Goal: Task Accomplishment & Management: Complete application form

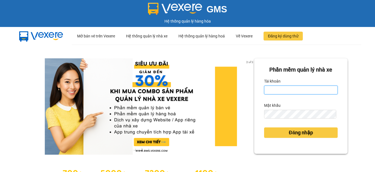
type input "hang2.xedn"
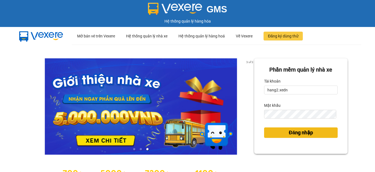
click at [306, 132] on span "Đăng nhập" at bounding box center [301, 132] width 24 height 8
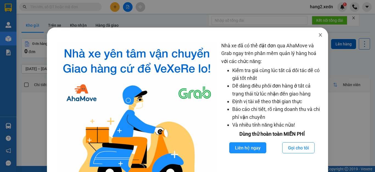
click at [319, 34] on icon "close" at bounding box center [320, 34] width 3 height 3
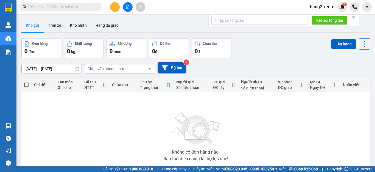
click at [353, 18] on icon "close" at bounding box center [354, 18] width 4 height 4
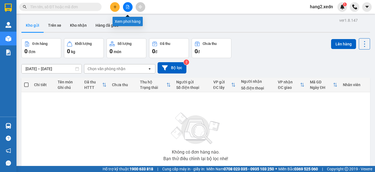
click at [129, 7] on icon "file-add" at bounding box center [128, 7] width 4 height 4
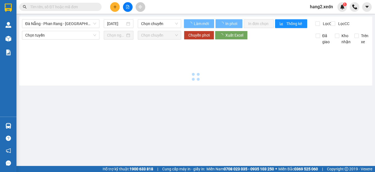
type input "[DATE]"
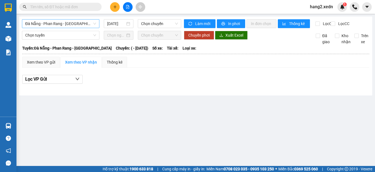
click at [35, 24] on span "Đà Nẵng - Phan Rang - [GEOGRAPHIC_DATA]" at bounding box center [60, 23] width 71 height 8
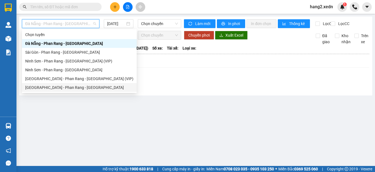
click at [37, 86] on div "[GEOGRAPHIC_DATA] - Phan Rang - [GEOGRAPHIC_DATA]" at bounding box center [79, 87] width 108 height 6
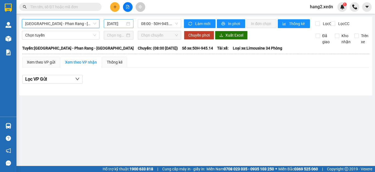
click at [119, 21] on input "[DATE]" at bounding box center [116, 24] width 18 height 6
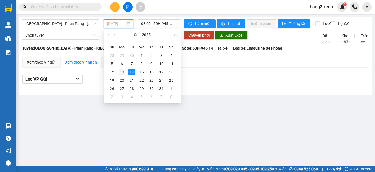
click at [122, 71] on div "13" at bounding box center [122, 72] width 7 height 7
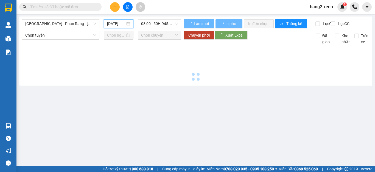
type input "[DATE]"
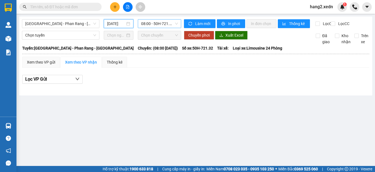
click at [163, 21] on span "08:00 - 50H-721.32" at bounding box center [159, 23] width 37 height 8
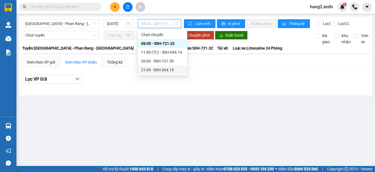
click at [160, 72] on div "21:45 - 50H-264.19" at bounding box center [162, 70] width 43 height 6
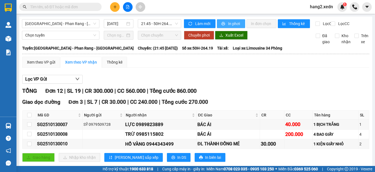
click at [231, 23] on span "In phơi" at bounding box center [234, 24] width 13 height 6
click at [231, 24] on span "In phơi" at bounding box center [234, 24] width 13 height 6
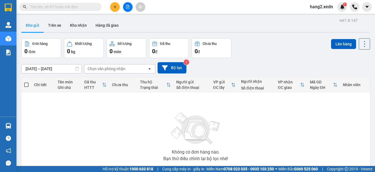
click at [118, 6] on button at bounding box center [115, 7] width 10 height 10
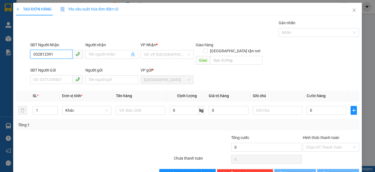
type input "0328123914"
click at [65, 62] on div "0328123914 - [PERSON_NAME]" at bounding box center [60, 65] width 54 height 6
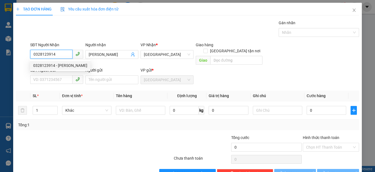
type input "[PERSON_NAME]"
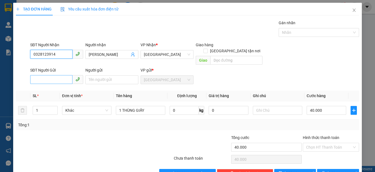
type input "40.000"
type input "0328123914"
click at [57, 75] on input "SĐT Người Gửi" at bounding box center [51, 79] width 42 height 9
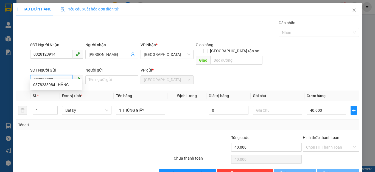
type input "0378233984"
click at [60, 83] on div "0378233984 - HẰNG" at bounding box center [56, 84] width 46 height 6
type input "HẰNG"
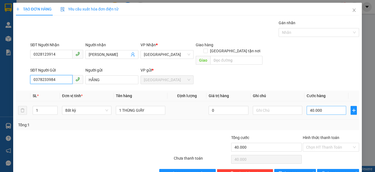
type input "0378233984"
click at [330, 106] on input "40.000" at bounding box center [327, 110] width 40 height 9
type input "5"
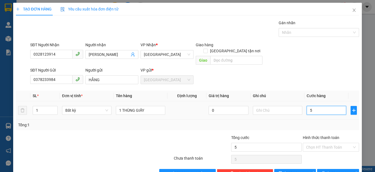
type input "0"
type input "6"
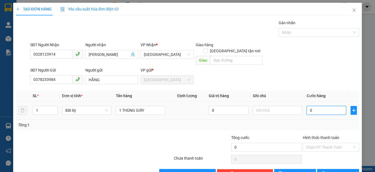
type input "06"
type input "60"
type input "060"
type input "600"
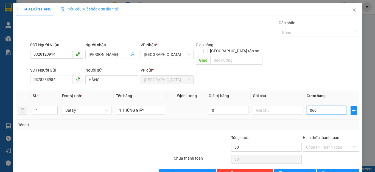
type input "600"
type input "0.600"
type input "6.000"
click at [307, 106] on input "06.000" at bounding box center [327, 110] width 40 height 9
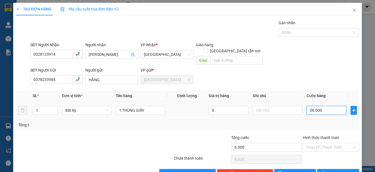
click at [319, 106] on input "06.000" at bounding box center [327, 110] width 40 height 9
type input "0.600"
type input "600"
type input "060"
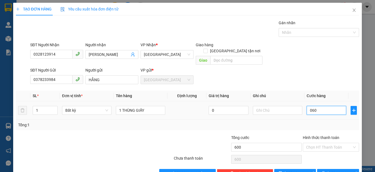
type input "60"
type input "06"
type input "6"
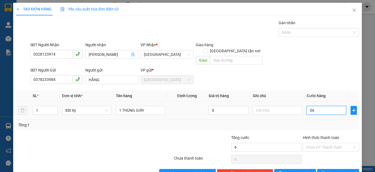
type input "0"
click at [307, 106] on input "0" at bounding box center [327, 110] width 40 height 9
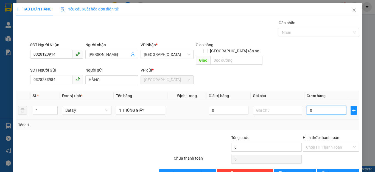
type input "60"
type input "600"
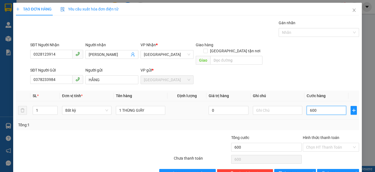
type input "6.000"
type input "60.000"
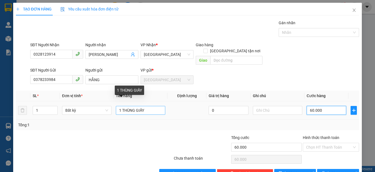
type input "60.000"
click at [147, 106] on input "1 THÙNG GIẤY" at bounding box center [140, 110] width 49 height 9
type input "1 THÙNG GIẤY"
click at [330, 106] on input "60.000" at bounding box center [327, 110] width 40 height 9
type input "5"
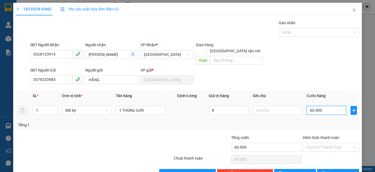
type input "5"
type input "50"
type input "500"
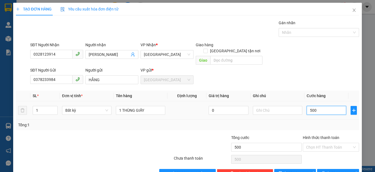
type input "5.000"
type input "50.000"
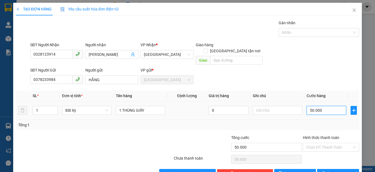
type input "500.000"
type input "50.000"
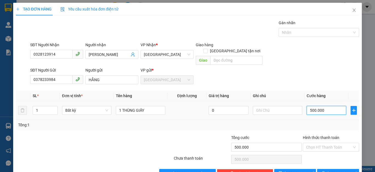
type input "50.000"
type input "500.000"
type input "50.000"
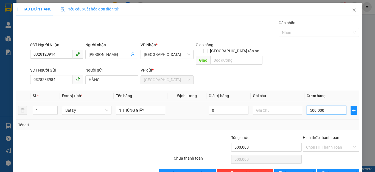
type input "50.000"
type input "500.000"
type input "50.000"
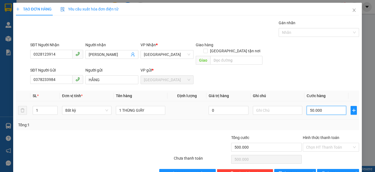
type input "50.000"
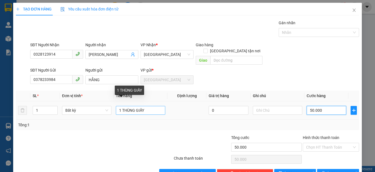
type input "50.000"
click at [154, 106] on input "1 THÙNG GIẤY" at bounding box center [140, 110] width 49 height 9
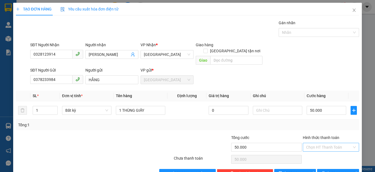
click at [308, 143] on input "Hình thức thanh toán" at bounding box center [329, 147] width 46 height 8
click at [313, 150] on div "Tại văn phòng" at bounding box center [326, 152] width 49 height 6
type input "0"
click at [333, 170] on span "[PERSON_NAME] và In" at bounding box center [346, 173] width 38 height 6
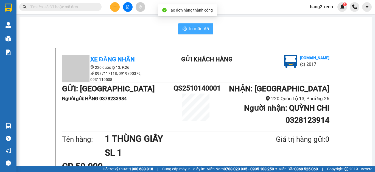
click at [196, 28] on span "In mẫu A5" at bounding box center [199, 28] width 20 height 7
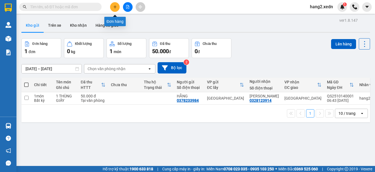
click at [113, 5] on button at bounding box center [115, 7] width 10 height 10
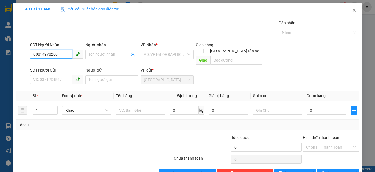
click at [36, 54] on input "00814978200" at bounding box center [51, 54] width 42 height 9
click at [65, 55] on input "0814978200" at bounding box center [51, 54] width 42 height 9
type input "0814978200"
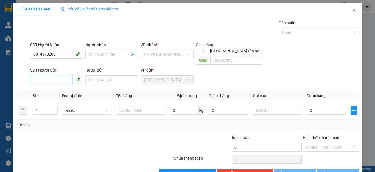
click at [58, 75] on input "SĐT Người Gửi" at bounding box center [51, 79] width 42 height 9
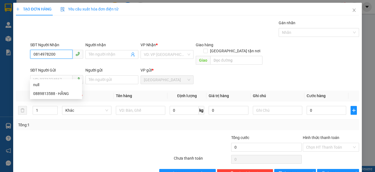
click at [63, 54] on input "0814978200" at bounding box center [51, 54] width 42 height 9
click at [61, 64] on div "0814978200 - ANH" at bounding box center [56, 65] width 46 height 6
type input "ANH"
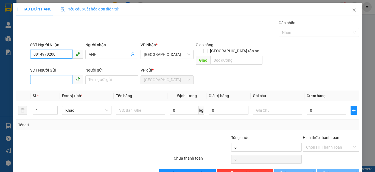
type input "90.000"
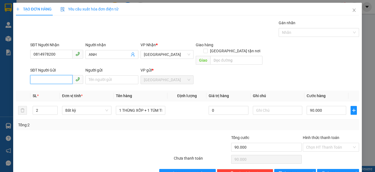
click at [49, 75] on input "SĐT Người Gửi" at bounding box center [51, 79] width 42 height 9
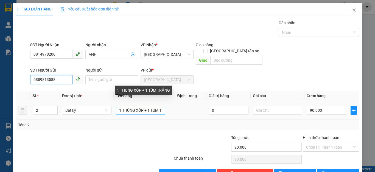
type input "0889813588"
click at [160, 106] on input "1 THÙNG XỐP + 1 TÚM TRẮNG" at bounding box center [140, 110] width 49 height 9
click at [161, 106] on input "1 THÙNG XỐPTRẮNG" at bounding box center [140, 110] width 49 height 9
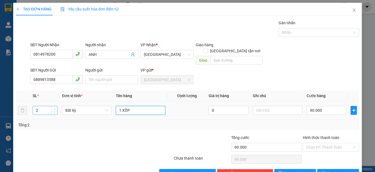
type input "1 XỐP"
type input "3"
click at [54, 108] on icon "up" at bounding box center [55, 109] width 2 height 2
click at [52, 108] on div "3" at bounding box center [45, 110] width 25 height 11
click at [53, 110] on span "down" at bounding box center [54, 111] width 3 height 3
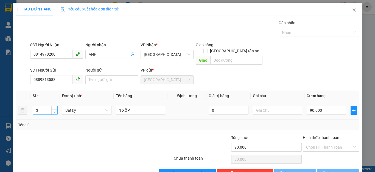
click at [53, 110] on span "down" at bounding box center [54, 111] width 3 height 3
type input "0"
type input "1"
type input "0"
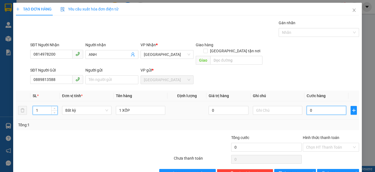
click at [319, 106] on input "0" at bounding box center [327, 110] width 40 height 9
type input "4"
type input "40"
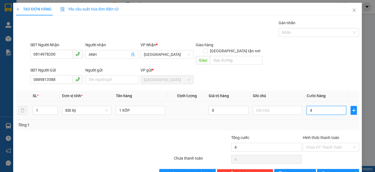
type input "40"
type input "400"
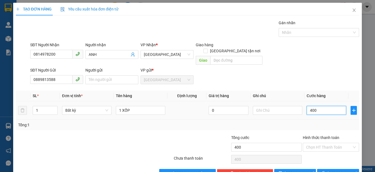
type input "4.000"
type input "40.000"
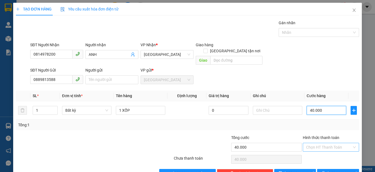
type input "40.000"
click at [323, 143] on input "Hình thức thanh toán" at bounding box center [329, 147] width 46 height 8
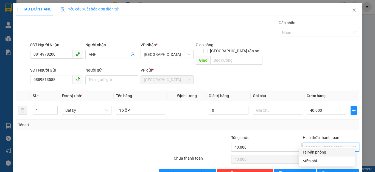
click at [318, 150] on div "Tại văn phòng" at bounding box center [326, 152] width 49 height 6
type input "0"
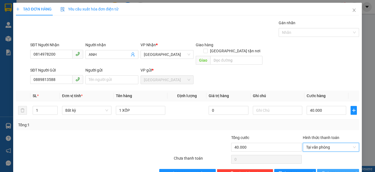
click at [329, 170] on span "[PERSON_NAME] và In" at bounding box center [346, 173] width 38 height 6
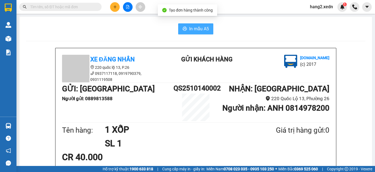
click at [194, 26] on span "In mẫu A5" at bounding box center [199, 28] width 20 height 7
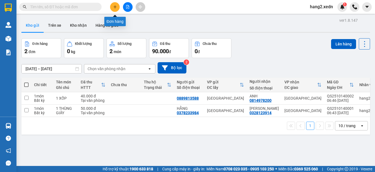
click at [113, 9] on button at bounding box center [115, 7] width 10 height 10
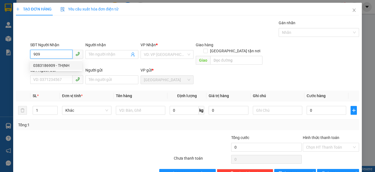
click at [58, 64] on div "0383186909 - THỊNH" at bounding box center [56, 65] width 46 height 6
type input "0383186909"
type input "THỊNH"
type input "CĂN CỨ 3"
type input "400.000"
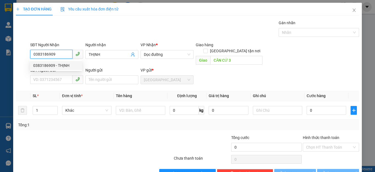
type input "400.000"
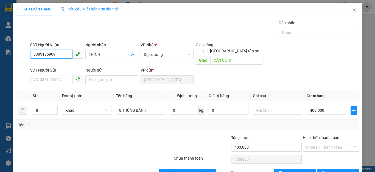
type input "0383186909"
click at [237, 170] on span "Xóa Thông tin" at bounding box center [248, 173] width 24 height 6
type input "0"
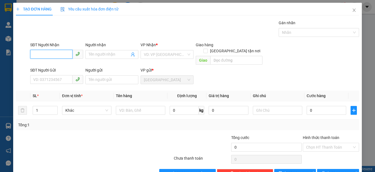
click at [52, 52] on input "SĐT Người Nhận" at bounding box center [51, 54] width 42 height 9
type input "0965898351"
click at [64, 64] on div "0965898351 - TRÂM" at bounding box center [56, 65] width 46 height 6
type input "TRÂM"
type input "CĂN CỨ 3"
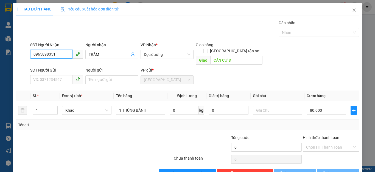
type input "80.000"
type input "0965898351"
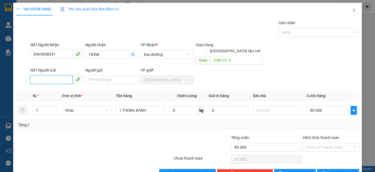
click at [50, 75] on input "SĐT Người Gửi" at bounding box center [51, 79] width 42 height 9
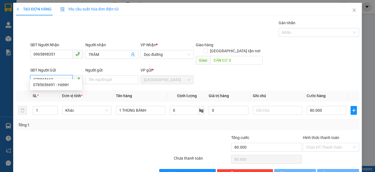
type input "0785656691"
click at [58, 85] on div "0785656691 - HẠNH" at bounding box center [56, 84] width 46 height 6
type input "HẠNH"
type input "50.000"
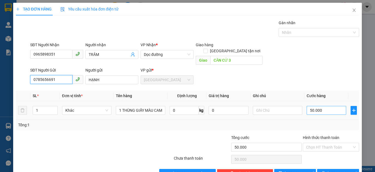
type input "0785656691"
click at [323, 106] on input "50.000" at bounding box center [327, 110] width 40 height 9
type input "8"
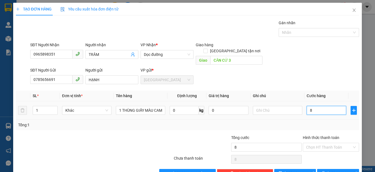
type input "80"
type input "800"
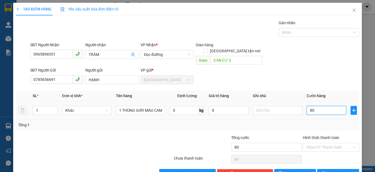
type input "800"
type input "8.000"
type input "80.000"
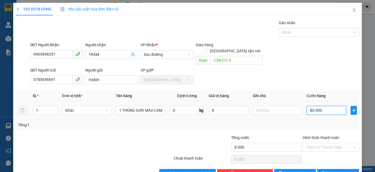
type input "80.000"
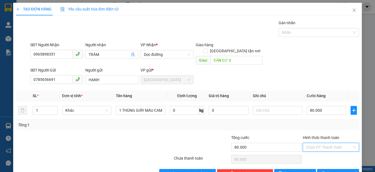
click at [314, 143] on input "Hình thức thanh toán" at bounding box center [329, 147] width 46 height 8
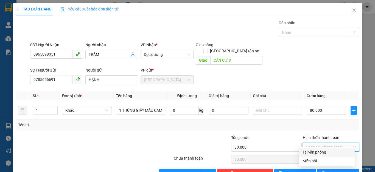
click at [315, 149] on div "Tại văn phòng" at bounding box center [326, 152] width 49 height 6
type input "0"
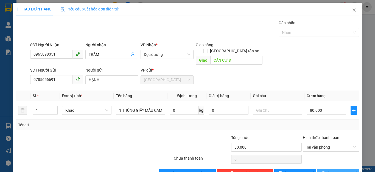
click at [331, 170] on span "[PERSON_NAME] và In" at bounding box center [346, 173] width 38 height 6
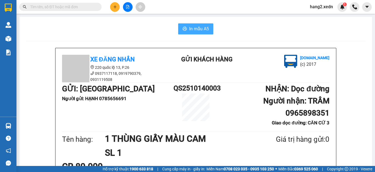
click at [200, 29] on span "In mẫu A5" at bounding box center [199, 28] width 20 height 7
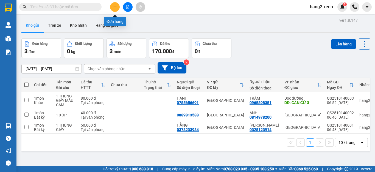
click at [115, 8] on icon "plus" at bounding box center [115, 7] width 4 height 4
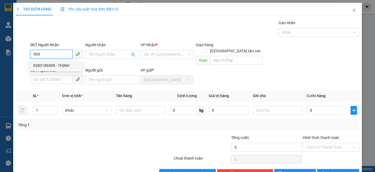
click at [60, 65] on div "0383186909 - THỊNH" at bounding box center [56, 65] width 46 height 6
type input "0383186909"
type input "THỊNH"
type input "CĂN CỨ 3"
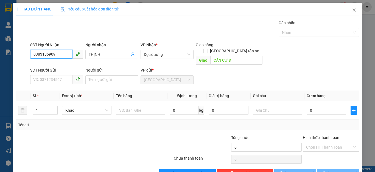
type input "400.000"
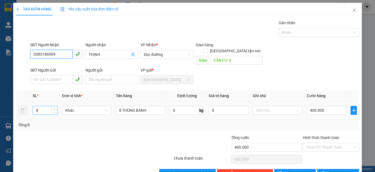
type input "0383186909"
click at [54, 111] on icon "down" at bounding box center [55, 111] width 2 height 1
click at [54, 111] on icon "down" at bounding box center [55, 112] width 2 height 2
type input "5"
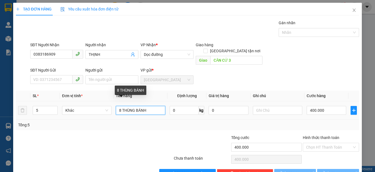
click at [120, 106] on input "8 THÙNG BÁNH" at bounding box center [140, 110] width 49 height 9
type input "THÙNG BÁNH"
type input "0"
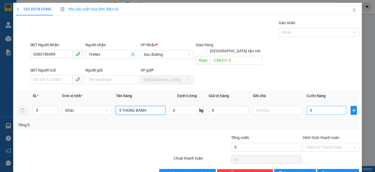
type input "5 THÙNG BÁNH"
click at [316, 106] on input "0" at bounding box center [327, 110] width 40 height 9
type input "2"
type input "25"
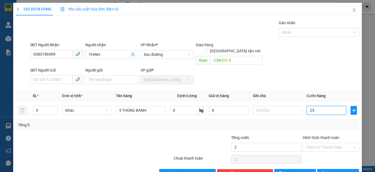
type input "25"
type input "250"
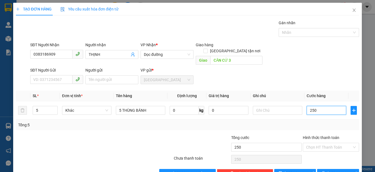
type input "2.500"
type input "25.000"
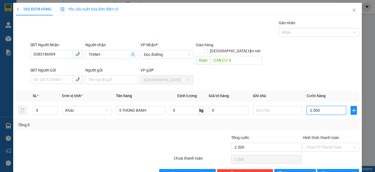
type input "25.000"
type input "250.000"
click at [324, 143] on input "Hình thức thanh toán" at bounding box center [329, 147] width 46 height 8
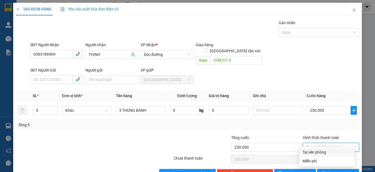
click at [317, 150] on div "Tại văn phòng" at bounding box center [326, 152] width 49 height 6
type input "0"
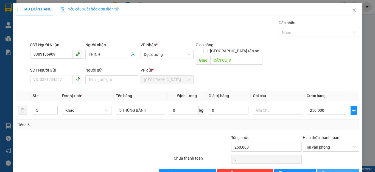
click at [330, 170] on span "[PERSON_NAME] và In" at bounding box center [346, 173] width 38 height 6
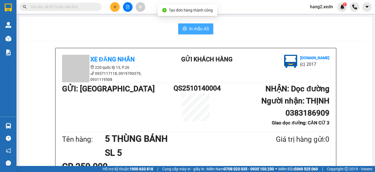
click at [190, 30] on span "In mẫu A5" at bounding box center [199, 28] width 20 height 7
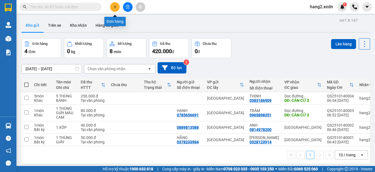
click at [115, 9] on button at bounding box center [115, 7] width 10 height 10
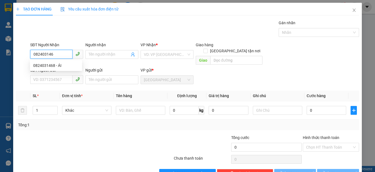
type input "0824031468"
click at [51, 66] on div "0824031468 - ÁI" at bounding box center [56, 65] width 46 height 6
type input "ÁI"
type input "CX SUỐI LINH"
type input "120.000"
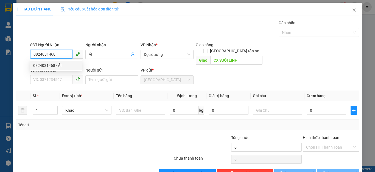
type input "120.000"
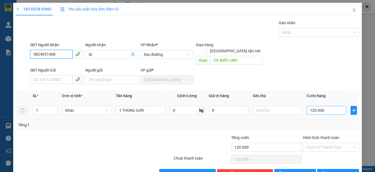
type input "0824031468"
click at [325, 106] on input "120.000" at bounding box center [327, 110] width 40 height 9
type input "8"
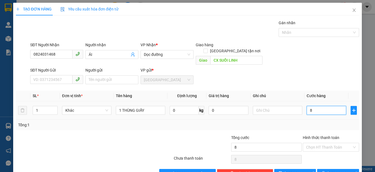
type input "80"
type input "800"
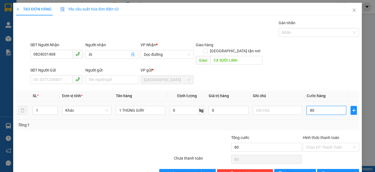
type input "800"
type input "8.000"
type input "80.000"
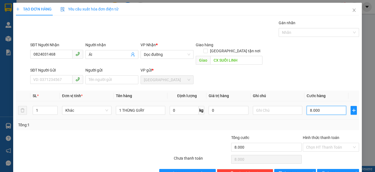
type input "80.000"
click at [328, 143] on input "Hình thức thanh toán" at bounding box center [329, 147] width 46 height 8
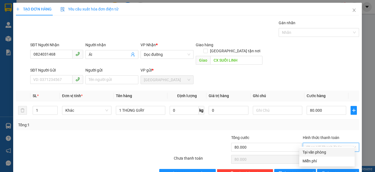
click at [317, 150] on div "Tại văn phòng" at bounding box center [326, 152] width 49 height 6
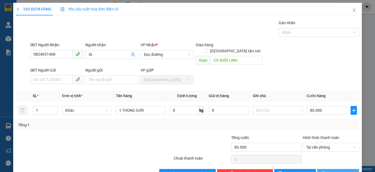
click at [331, 170] on span "[PERSON_NAME] và In" at bounding box center [346, 173] width 38 height 6
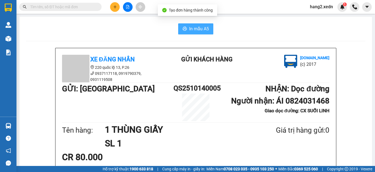
click at [190, 29] on span "In mẫu A5" at bounding box center [199, 28] width 20 height 7
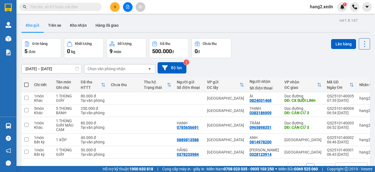
click at [28, 81] on th at bounding box center [26, 84] width 10 height 15
click at [24, 84] on span at bounding box center [26, 84] width 4 height 4
click at [26, 82] on input "checkbox" at bounding box center [26, 82] width 0 height 0
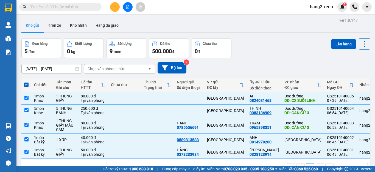
scroll to position [25, 0]
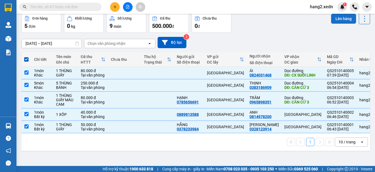
click at [334, 19] on button "Lên hàng" at bounding box center [343, 19] width 25 height 10
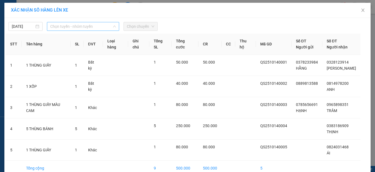
click at [84, 26] on span "Chọn tuyến - nhóm tuyến" at bounding box center [83, 26] width 66 height 8
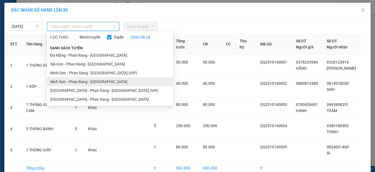
click at [75, 81] on li "Ninh Sơn - Phan Rang - [GEOGRAPHIC_DATA]" at bounding box center [110, 81] width 126 height 9
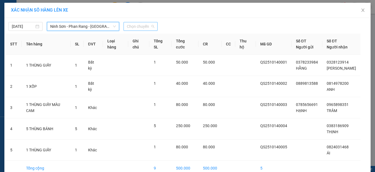
click at [144, 24] on span "Chọn chuyến" at bounding box center [140, 26] width 27 height 8
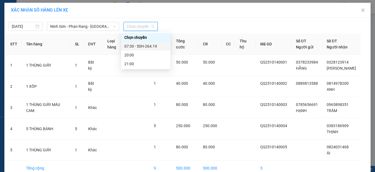
click at [143, 45] on div "07:30 - 50H-264.19" at bounding box center [145, 46] width 43 height 6
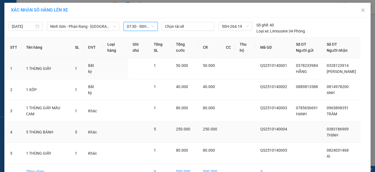
scroll to position [32, 0]
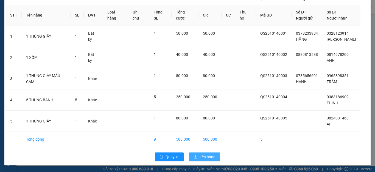
click at [207, 153] on button "Lên hàng" at bounding box center [204, 156] width 31 height 9
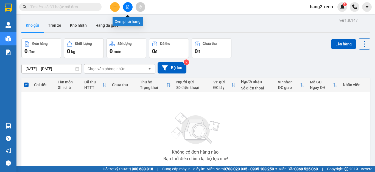
click at [129, 7] on icon "file-add" at bounding box center [127, 7] width 3 height 4
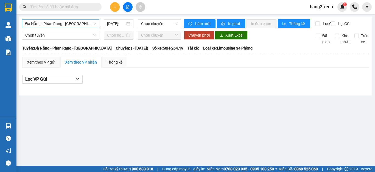
click at [67, 23] on span "Đà Nẵng - Phan Rang - [GEOGRAPHIC_DATA]" at bounding box center [60, 23] width 71 height 8
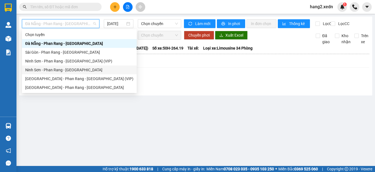
click at [55, 71] on div "Ninh Sơn - Phan Rang - [GEOGRAPHIC_DATA]" at bounding box center [79, 70] width 108 height 6
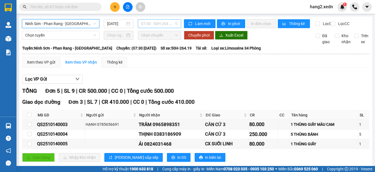
click at [150, 24] on span "07:30 - 50H-264.19" at bounding box center [159, 23] width 37 height 8
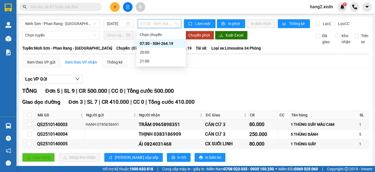
click at [153, 41] on div "07:30 - 50H-264.19" at bounding box center [161, 43] width 43 height 6
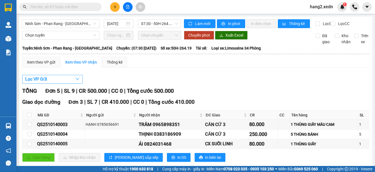
click at [37, 82] on span "Lọc VP Gửi" at bounding box center [36, 78] width 22 height 7
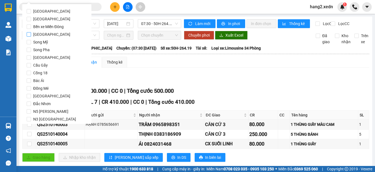
click at [47, 32] on span "[GEOGRAPHIC_DATA]" at bounding box center [51, 34] width 41 height 8
click at [31, 32] on input "[GEOGRAPHIC_DATA]" at bounding box center [29, 34] width 4 height 4
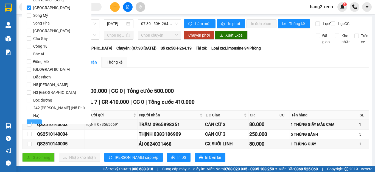
click at [33, 120] on span "Lọc" at bounding box center [34, 123] width 6 height 6
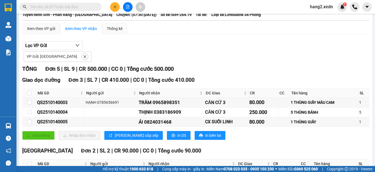
scroll to position [0, 0]
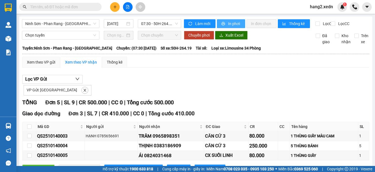
click at [223, 23] on span "printer" at bounding box center [223, 24] width 5 height 4
